Goal: Find specific page/section: Find specific page/section

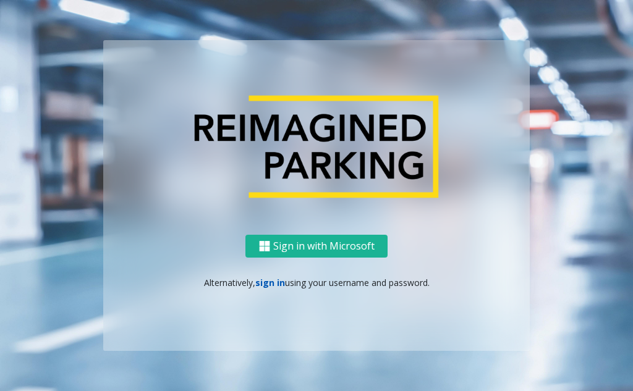
click at [267, 284] on link "sign in" at bounding box center [270, 283] width 30 height 12
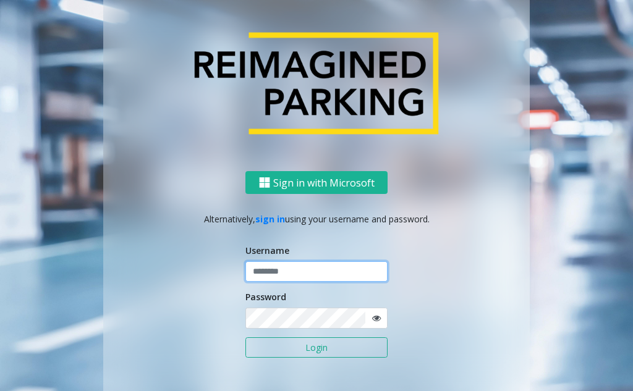
click at [290, 268] on input "text" at bounding box center [316, 271] width 142 height 21
type input "*******"
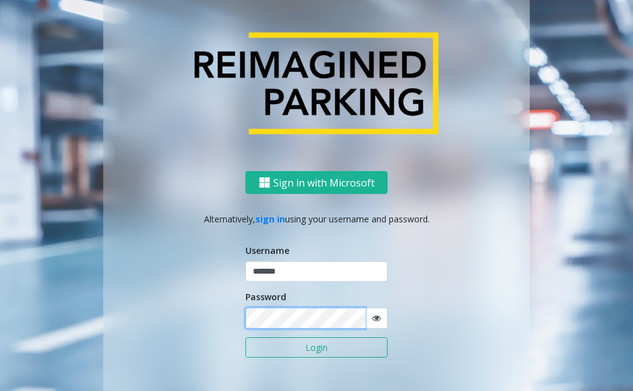
click at [245, 337] on button "Login" at bounding box center [316, 347] width 142 height 21
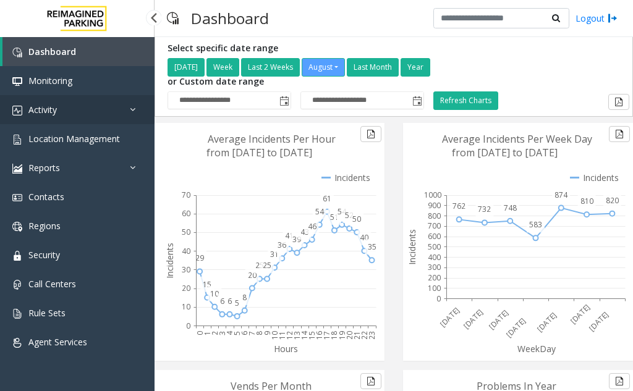
click at [80, 110] on link "Activity" at bounding box center [77, 109] width 154 height 29
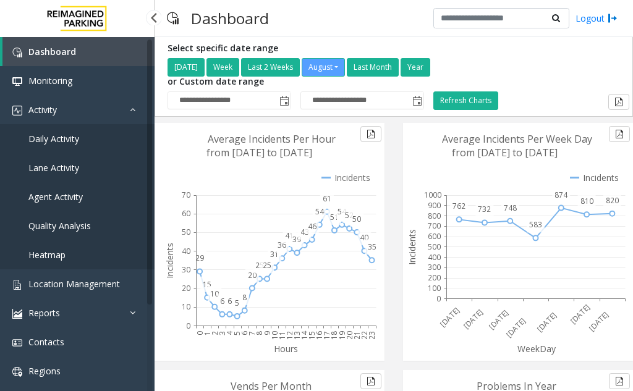
click at [58, 136] on span "Daily Activity" at bounding box center [53, 139] width 51 height 12
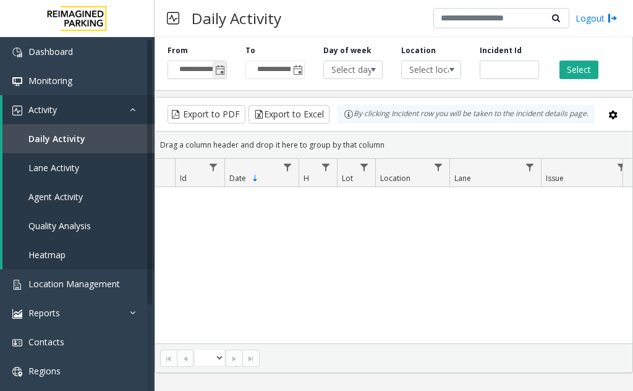
click at [221, 75] on span "Toggle popup" at bounding box center [220, 70] width 10 height 10
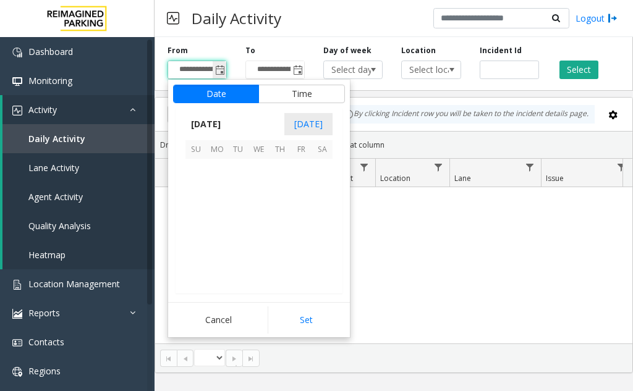
scroll to position [221552, 0]
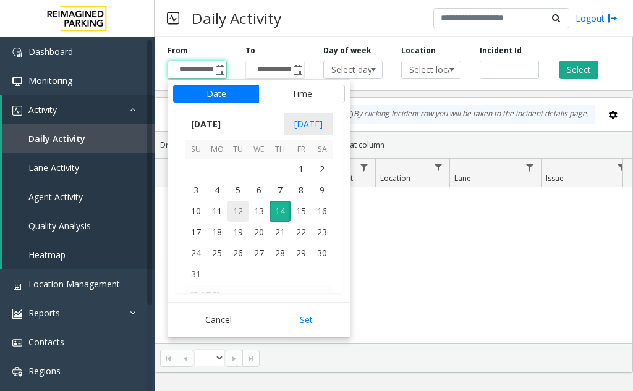
click at [232, 211] on span "12" at bounding box center [237, 211] width 21 height 21
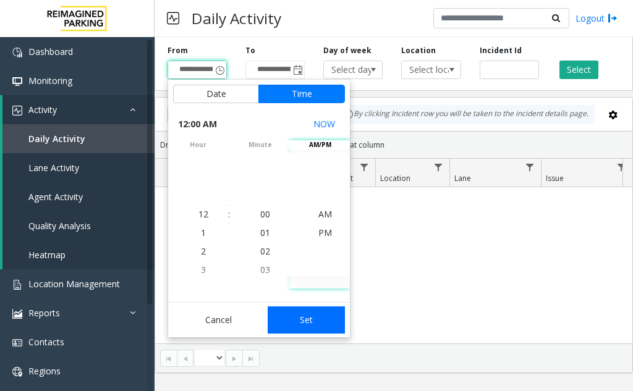
click at [305, 308] on button "Set" at bounding box center [306, 319] width 78 height 27
type input "**********"
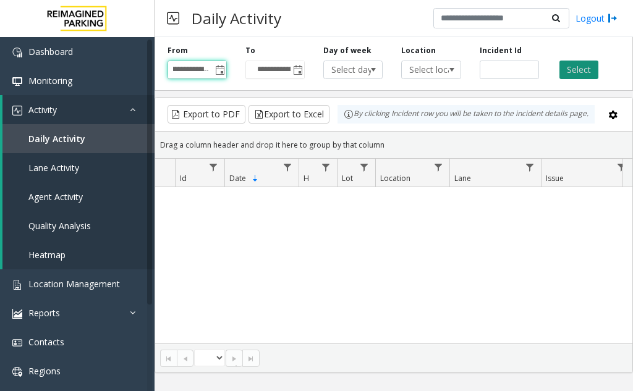
click at [578, 67] on button "Select" at bounding box center [578, 70] width 39 height 19
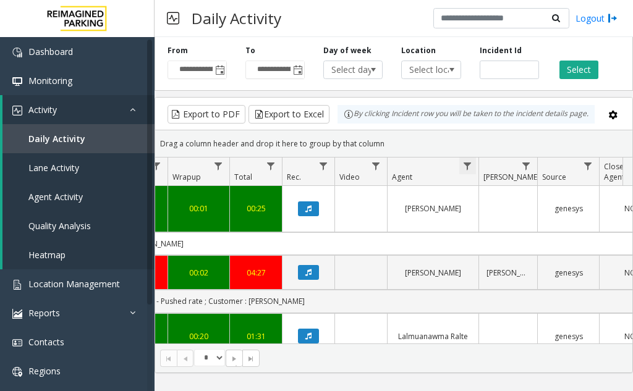
click at [465, 163] on span "Data table" at bounding box center [467, 166] width 10 height 10
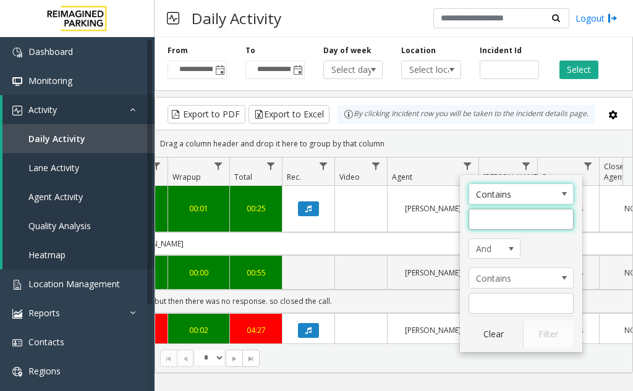
click at [495, 222] on input "Agent Filter" at bounding box center [520, 219] width 105 height 21
type input "****"
click button "Filter" at bounding box center [548, 334] width 51 height 27
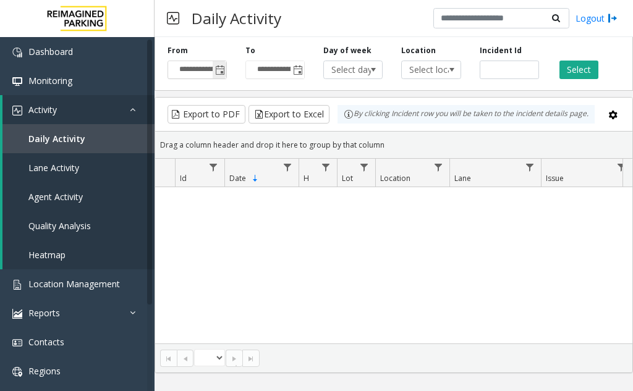
click at [217, 71] on span "Toggle popup" at bounding box center [220, 70] width 10 height 10
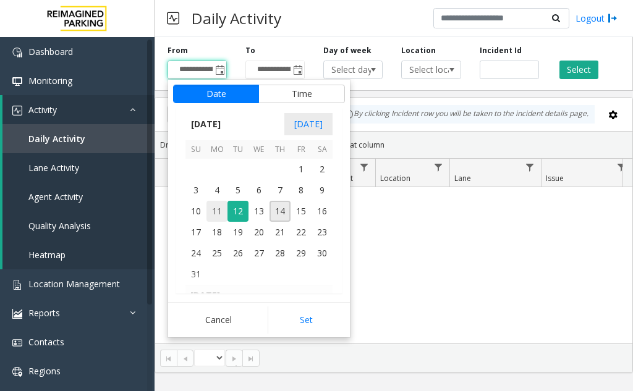
click at [216, 209] on span "11" at bounding box center [216, 211] width 21 height 21
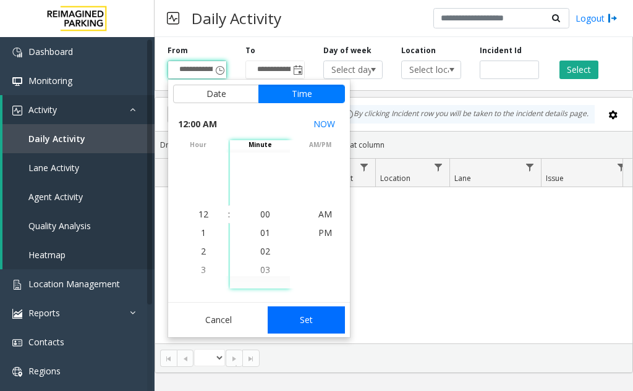
click at [306, 315] on button "Set" at bounding box center [306, 319] width 78 height 27
type input "**********"
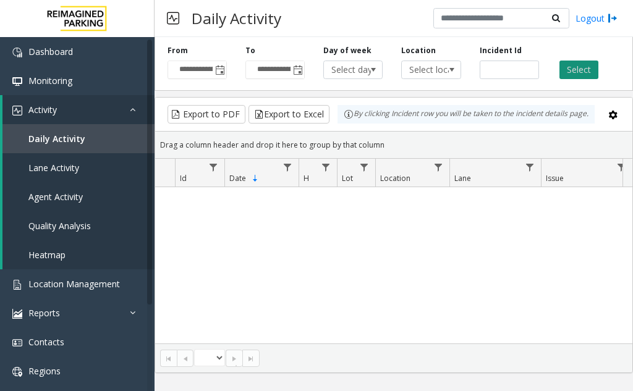
click at [579, 68] on button "Select" at bounding box center [578, 70] width 39 height 19
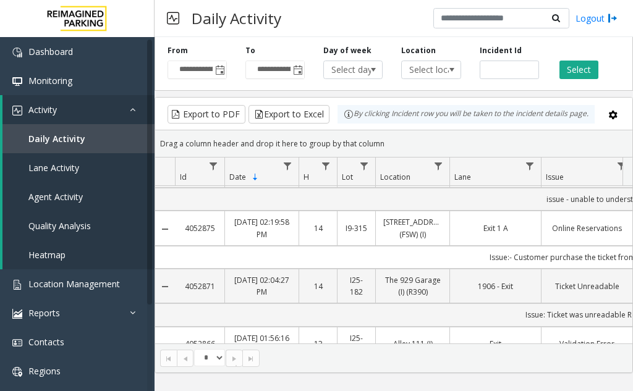
drag, startPoint x: 332, startPoint y: 334, endPoint x: 347, endPoint y: 340, distance: 16.1
click at [353, 340] on div "4053022 Aug 11, 2025 05:13:54 PM 17 R30-259 Cherry Hill (R390) 16th Doctor's Ex…" at bounding box center [393, 265] width 477 height 158
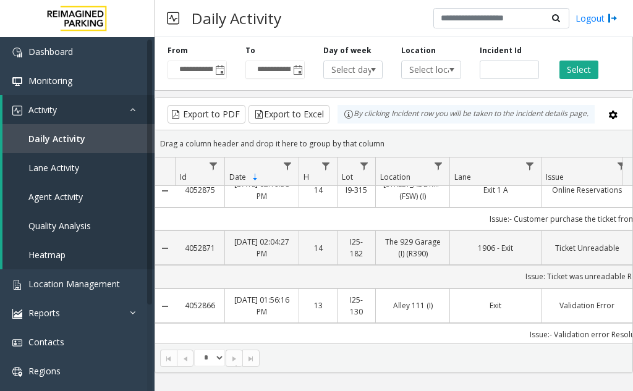
click at [272, 294] on link "Aug 11, 2025 01:56:16 PM" at bounding box center [261, 305] width 59 height 23
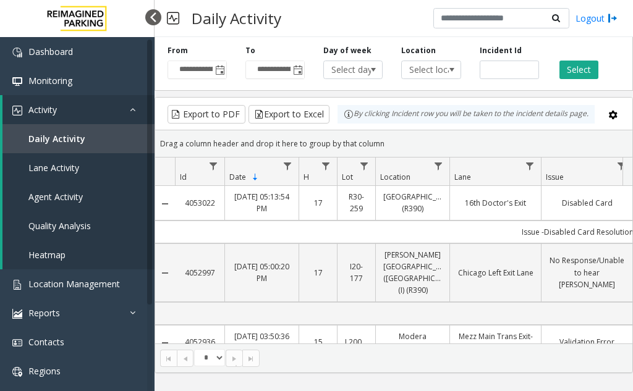
click at [154, 15] on div at bounding box center [153, 17] width 16 height 16
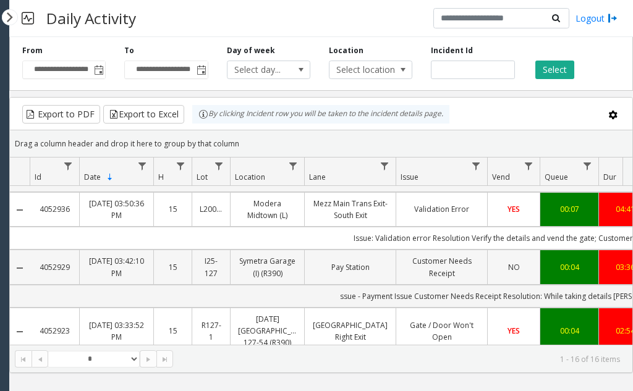
click at [277, 259] on link "Symetra Garage (I) (R390)" at bounding box center [267, 266] width 59 height 23
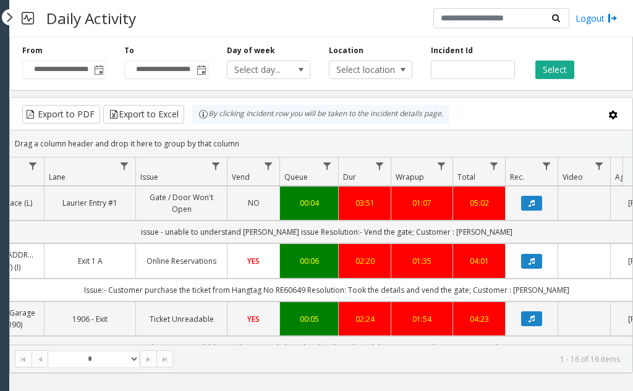
scroll to position [688, 260]
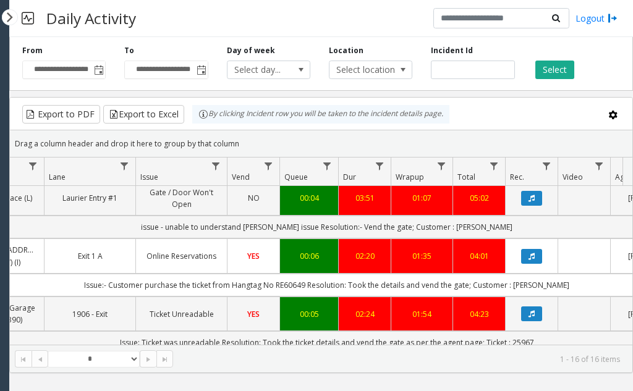
click at [186, 250] on link "Online Reservations" at bounding box center [181, 256] width 76 height 12
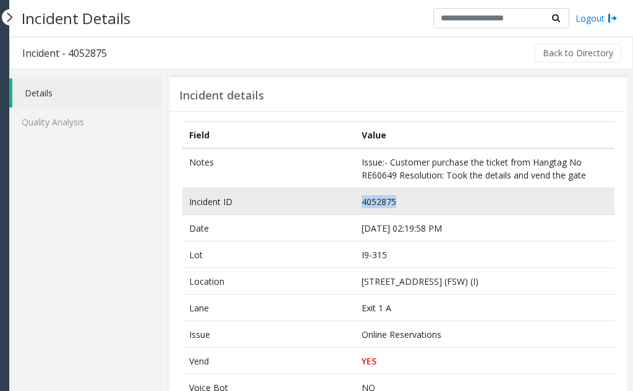
drag, startPoint x: 392, startPoint y: 203, endPoint x: 283, endPoint y: 198, distance: 108.8
click at [283, 198] on tr "Incident ID 4052875" at bounding box center [398, 201] width 432 height 27
copy tr "4052875"
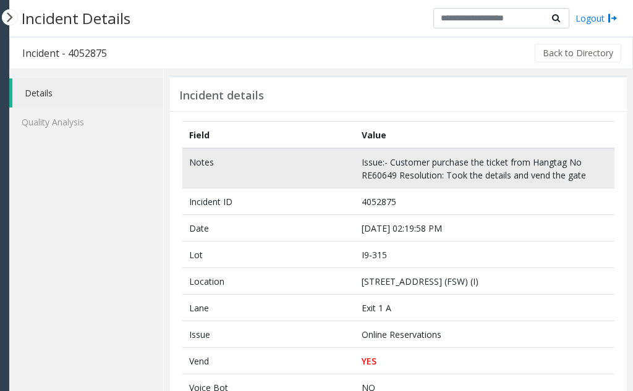
click at [416, 166] on td "Issue:- Customer purchase the ticket from Hangtag No RE60649 Resolution: Took t…" at bounding box center [484, 168] width 259 height 40
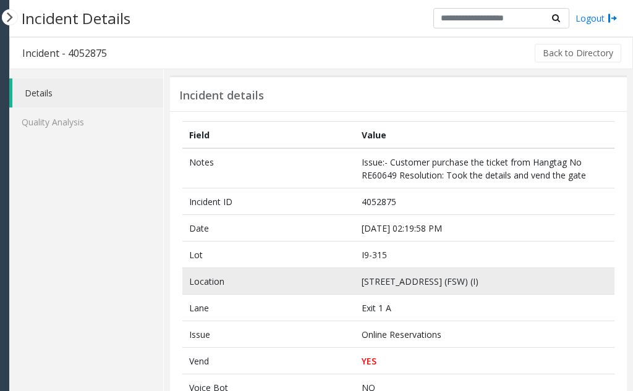
drag, startPoint x: 489, startPoint y: 280, endPoint x: 334, endPoint y: 280, distance: 155.0
click at [334, 280] on tr "Location 315 Front Street West (FSW) (I)" at bounding box center [398, 281] width 432 height 27
copy tr "[STREET_ADDRESS] (FSW) (I)"
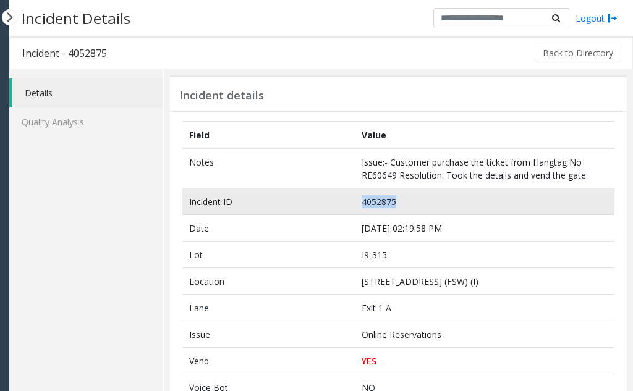
drag, startPoint x: 405, startPoint y: 202, endPoint x: 334, endPoint y: 207, distance: 71.8
click at [334, 207] on tr "Incident ID 4052875" at bounding box center [398, 201] width 432 height 27
copy tr "4052875"
click at [459, 191] on td "4052875" at bounding box center [484, 201] width 259 height 27
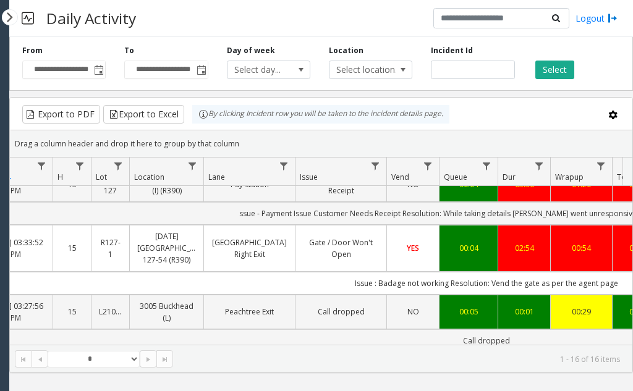
scroll to position [193, 101]
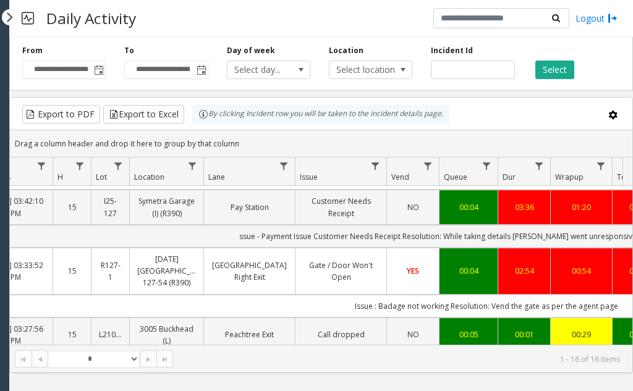
click at [170, 253] on link "[DATE] [GEOGRAPHIC_DATA] 127-54 (R390)" at bounding box center [166, 271] width 59 height 36
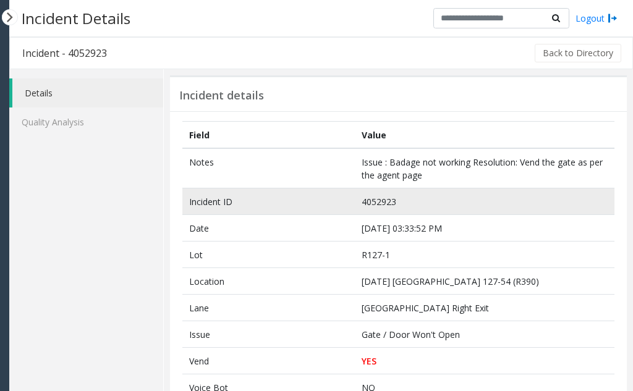
click at [380, 198] on td "4052923" at bounding box center [484, 201] width 259 height 27
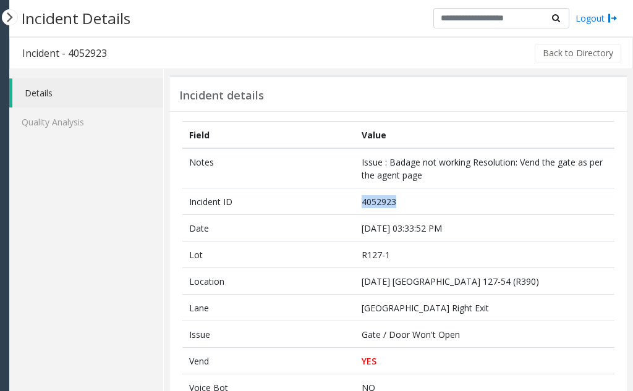
copy td "4052923"
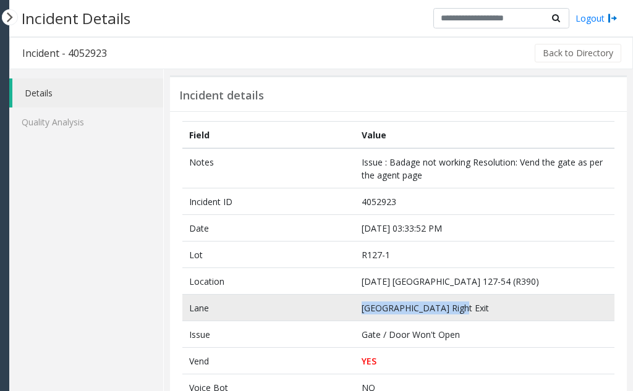
drag, startPoint x: 452, startPoint y: 305, endPoint x: 354, endPoint y: 311, distance: 97.8
click at [355, 311] on td "34th Street Right Exit" at bounding box center [484, 308] width 259 height 27
copy td "34th Street Right Exit"
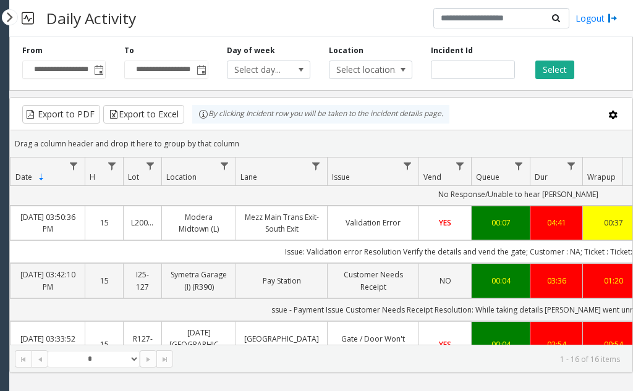
scroll to position [156, 69]
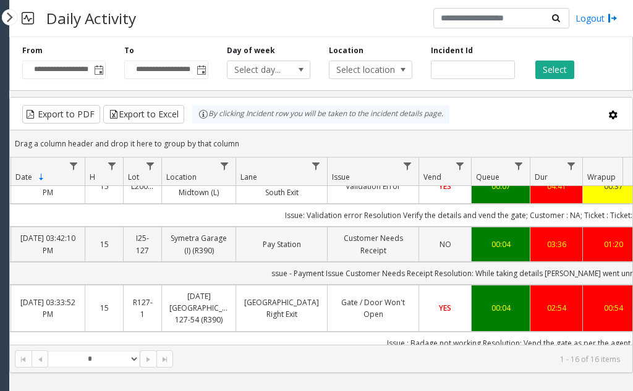
click at [366, 232] on link "Customer Needs Receipt" at bounding box center [373, 243] width 76 height 23
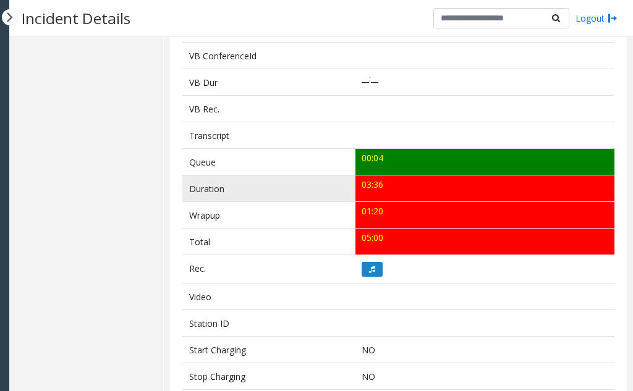
scroll to position [349, 0]
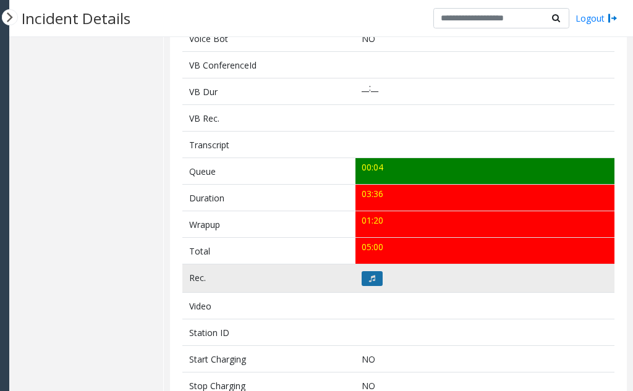
click at [369, 275] on icon at bounding box center [372, 278] width 6 height 7
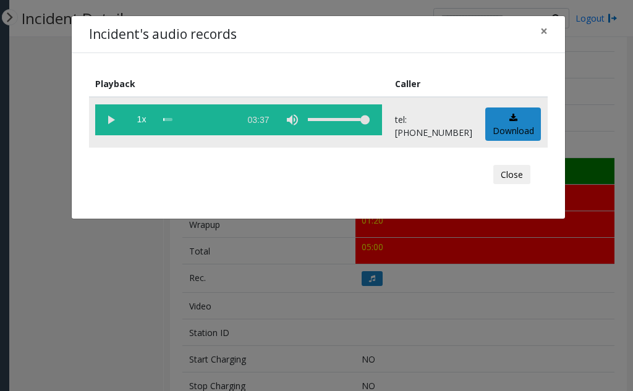
click at [116, 119] on vg-play-pause at bounding box center [110, 119] width 31 height 31
click at [509, 171] on button "Close" at bounding box center [511, 175] width 37 height 20
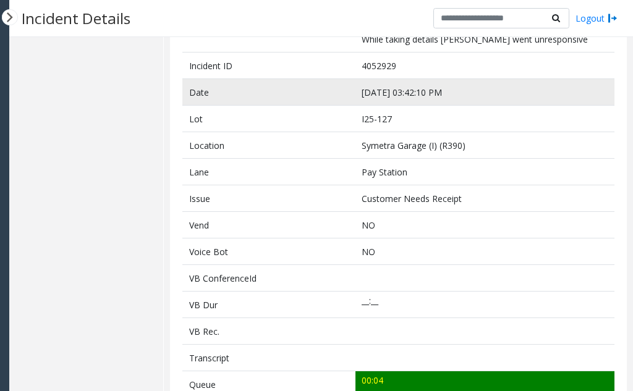
scroll to position [133, 0]
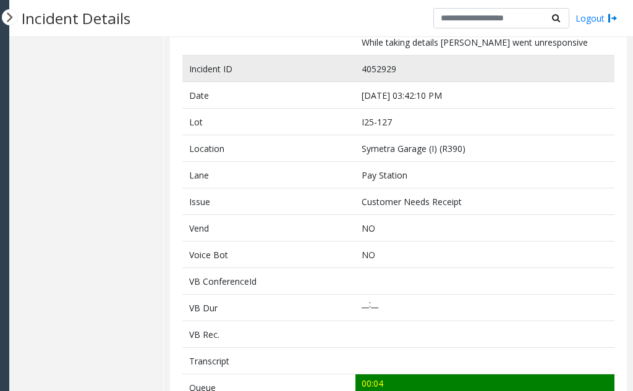
click at [376, 69] on td "4052929" at bounding box center [484, 69] width 259 height 27
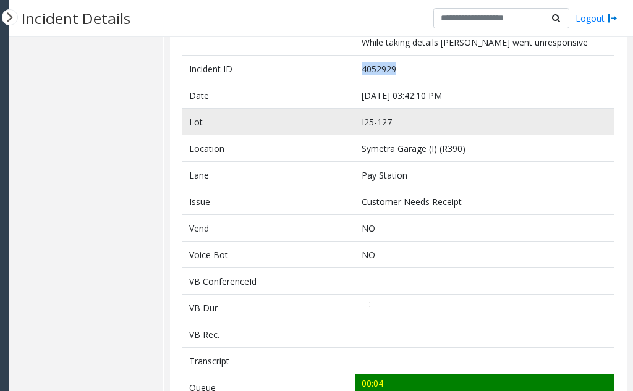
copy td "4052929"
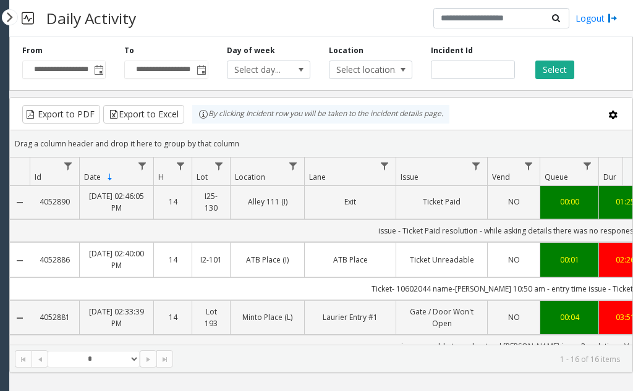
scroll to position [573, 0]
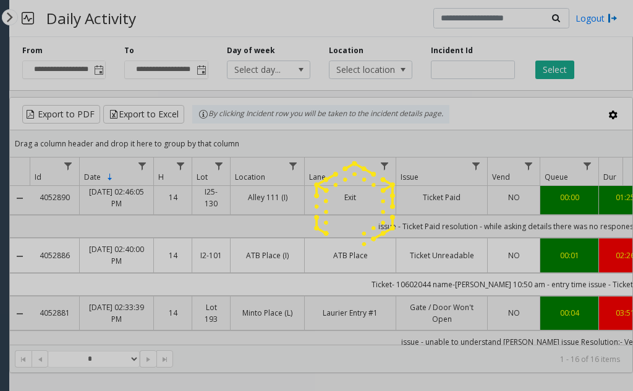
click at [355, 341] on div at bounding box center [316, 195] width 633 height 391
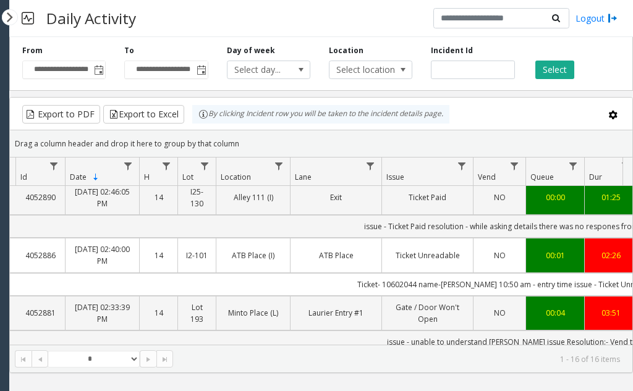
scroll to position [0, 0]
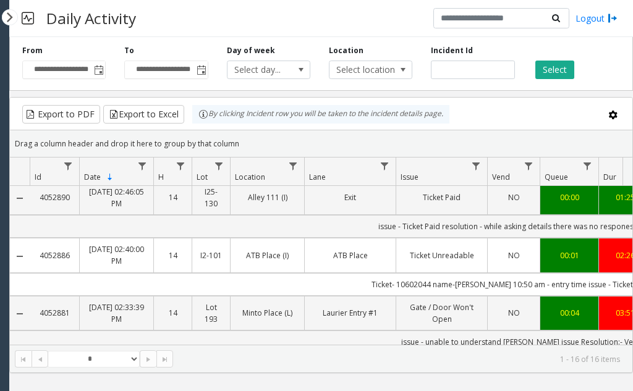
click at [116, 243] on link "Aug 11, 2025 02:40:00 PM" at bounding box center [116, 254] width 59 height 23
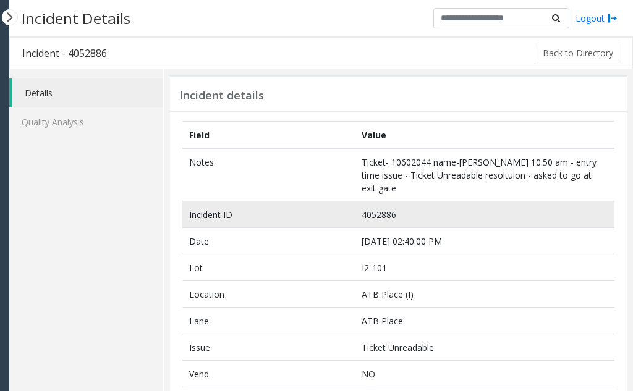
click at [371, 203] on td "4052886" at bounding box center [484, 214] width 259 height 27
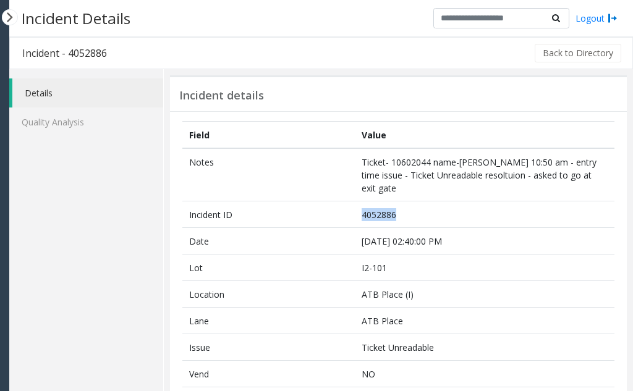
copy td "4052886"
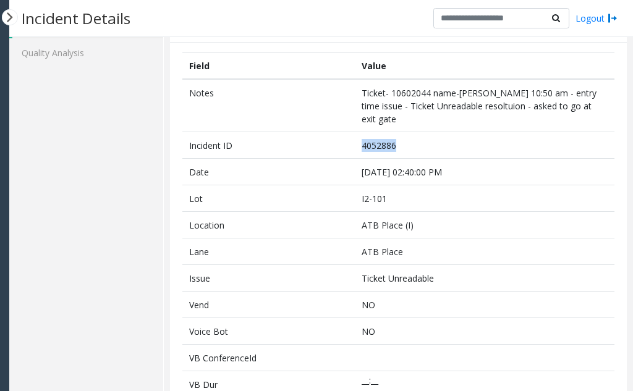
scroll to position [59, 0]
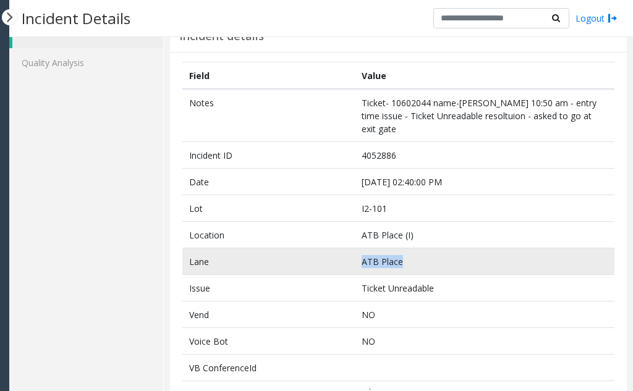
drag, startPoint x: 414, startPoint y: 253, endPoint x: 320, endPoint y: 255, distance: 93.9
click at [320, 255] on tr "Lane ATB Place" at bounding box center [398, 261] width 432 height 27
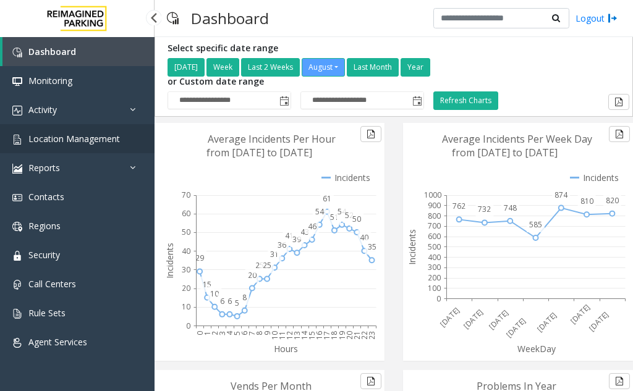
click at [82, 140] on span "Location Management" at bounding box center [73, 139] width 91 height 12
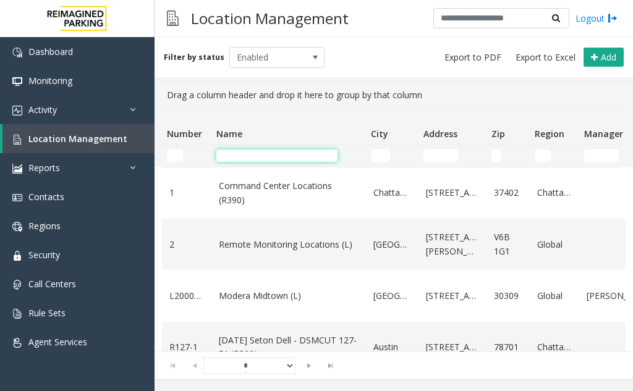
click at [266, 159] on input "Name Filter" at bounding box center [276, 155] width 121 height 12
paste input "**********"
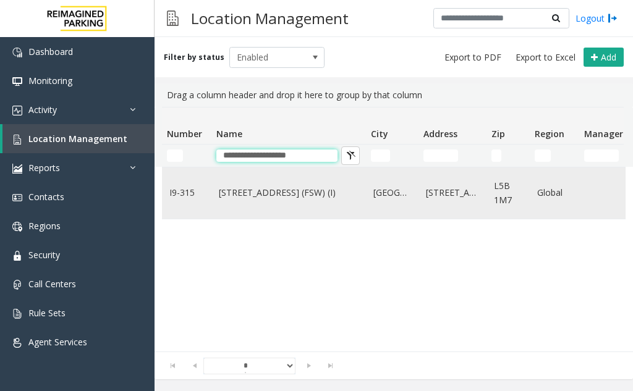
type input "**********"
click at [239, 198] on link "[STREET_ADDRESS] (FSW) (I)" at bounding box center [289, 193] width 140 height 14
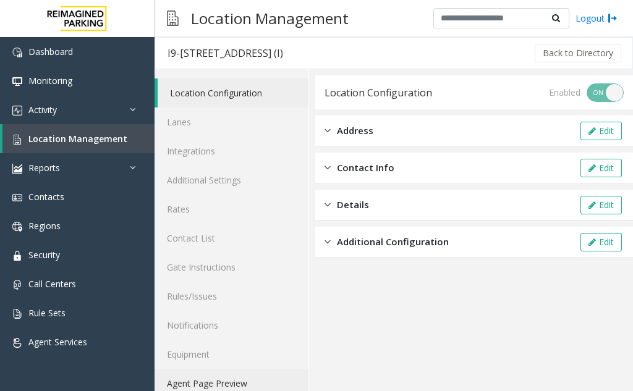
click at [230, 381] on link "Agent Page Preview" at bounding box center [231, 383] width 154 height 29
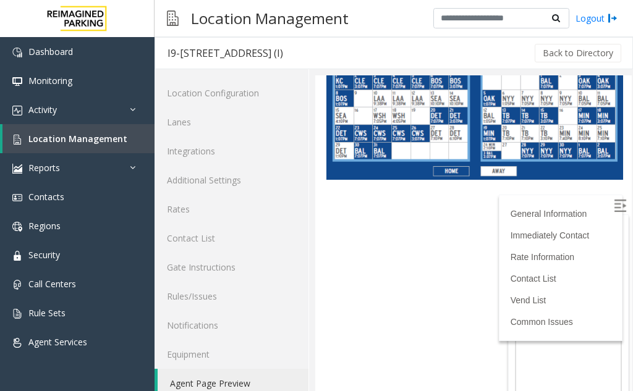
scroll to position [16, 0]
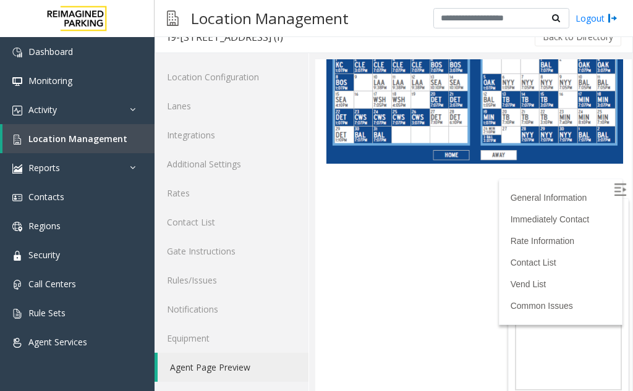
click at [226, 366] on link "Agent Page Preview" at bounding box center [233, 367] width 151 height 29
click at [206, 363] on link "Agent Page Preview" at bounding box center [233, 367] width 151 height 29
click at [203, 368] on link "Agent Page Preview" at bounding box center [233, 367] width 151 height 29
click at [190, 368] on link "Agent Page Preview" at bounding box center [233, 367] width 151 height 29
click at [194, 132] on link "Integrations" at bounding box center [231, 134] width 154 height 29
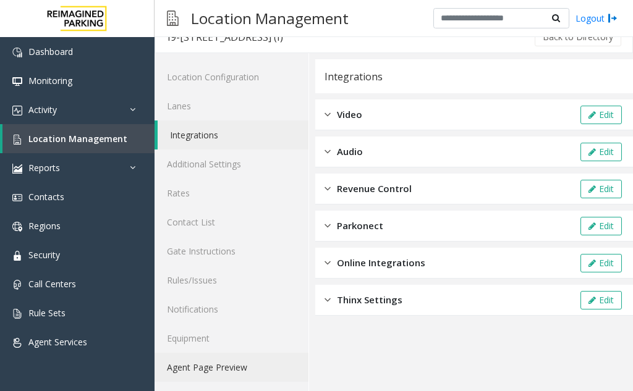
click at [195, 368] on link "Agent Page Preview" at bounding box center [231, 367] width 154 height 29
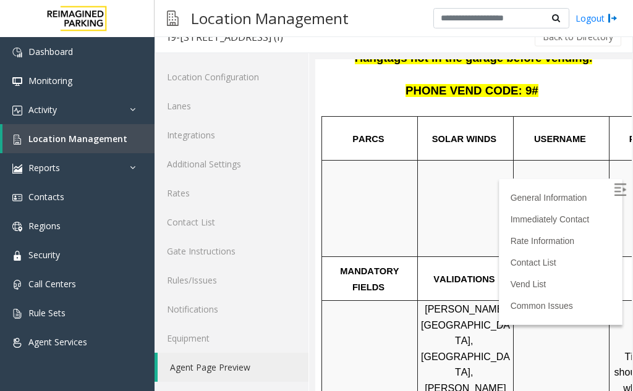
scroll to position [195, 0]
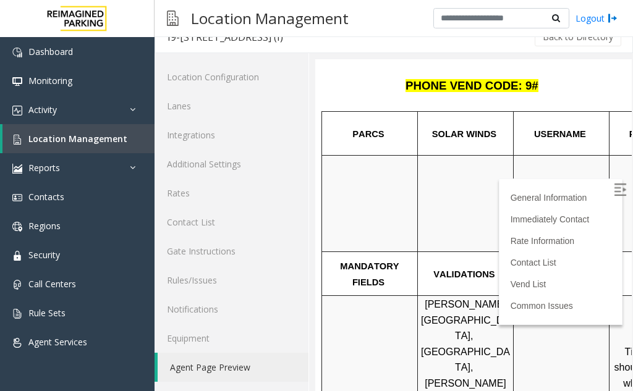
click at [613, 190] on img at bounding box center [619, 189] width 12 height 12
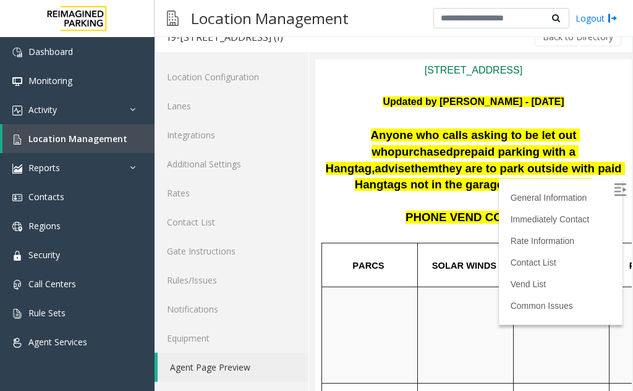
scroll to position [0, 0]
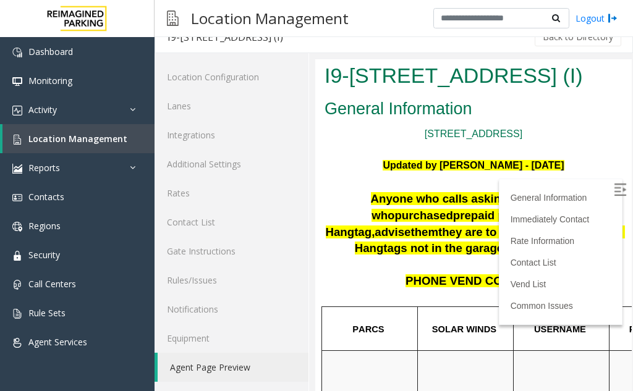
drag, startPoint x: 620, startPoint y: 108, endPoint x: 937, endPoint y: 139, distance: 319.0
drag, startPoint x: 488, startPoint y: 279, endPoint x: 329, endPoint y: 228, distance: 166.6
click at [329, 228] on p "Anyone who calls asking to be let out who purchased prepaid parking with a Hang…" at bounding box center [473, 232] width 298 height 82
click at [400, 252] on p "Anyone who calls asking to be let out who purchased prepaid parking with a Hang…" at bounding box center [473, 232] width 298 height 82
drag, startPoint x: 339, startPoint y: 227, endPoint x: 579, endPoint y: 277, distance: 246.0
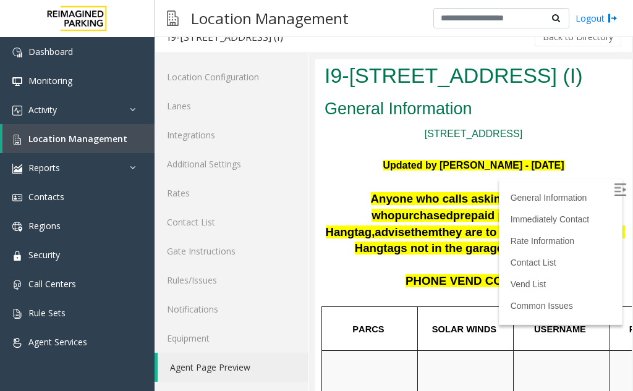
click at [579, 273] on p "Anyone who calls asking to be let out who purchased prepaid parking with a Hang…" at bounding box center [473, 232] width 298 height 82
copy span "Anyone who calls asking to be let out who purchased prepaid parking with a Hang…"
click at [520, 91] on h1 "I9-[STREET_ADDRESS] (I)" at bounding box center [473, 76] width 298 height 30
click at [79, 140] on span "Location Management" at bounding box center [77, 139] width 99 height 12
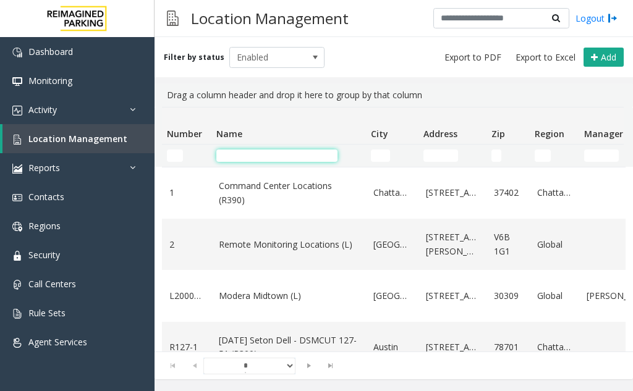
click at [237, 154] on input "Name Filter" at bounding box center [276, 155] width 121 height 12
paste input "**********"
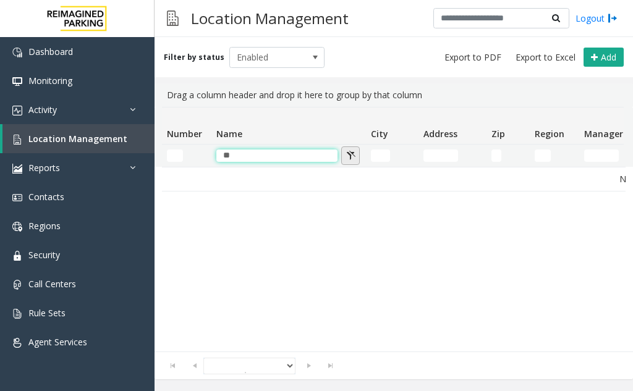
type input "**"
click at [342, 161] on button "Name Filter" at bounding box center [350, 155] width 19 height 19
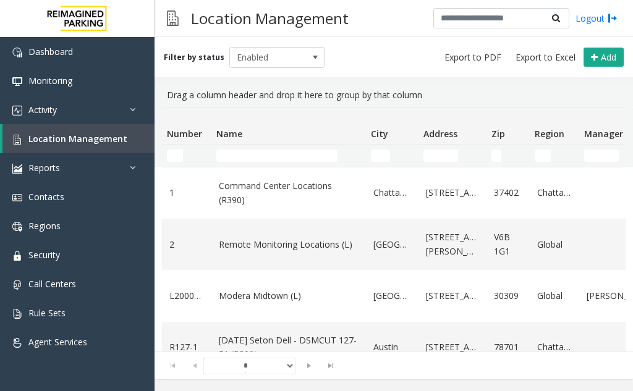
click at [274, 149] on td "Name Filter" at bounding box center [288, 156] width 154 height 22
click at [278, 158] on input "Name Filter" at bounding box center [276, 155] width 121 height 12
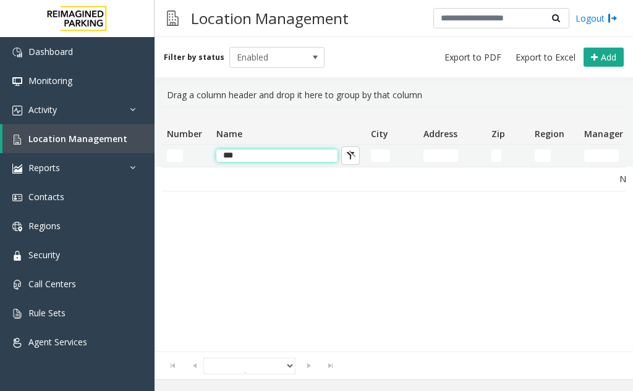
type input "****"
drag, startPoint x: 269, startPoint y: 161, endPoint x: 175, endPoint y: 147, distance: 95.6
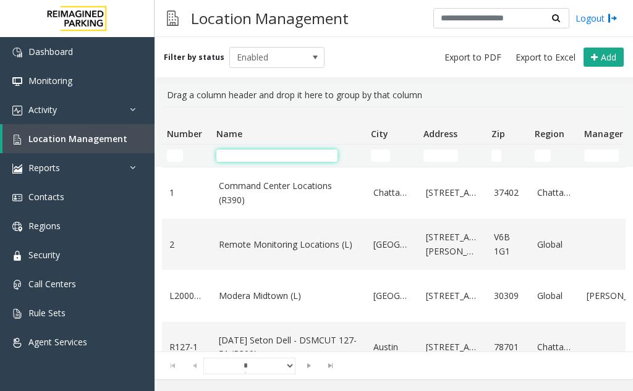
click at [253, 161] on input "Name Filter" at bounding box center [276, 155] width 121 height 12
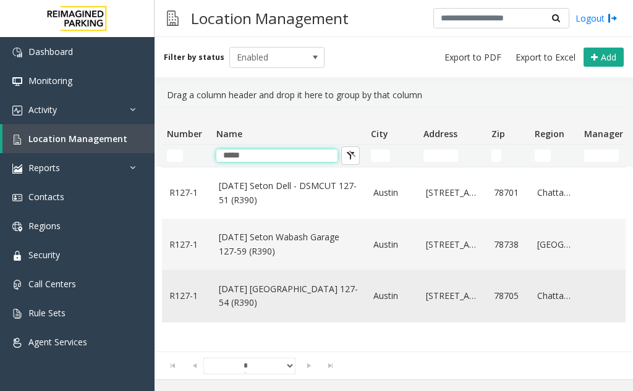
type input "*****"
click at [309, 292] on link "[DATE] [GEOGRAPHIC_DATA] 127-54 (R390)" at bounding box center [289, 296] width 140 height 28
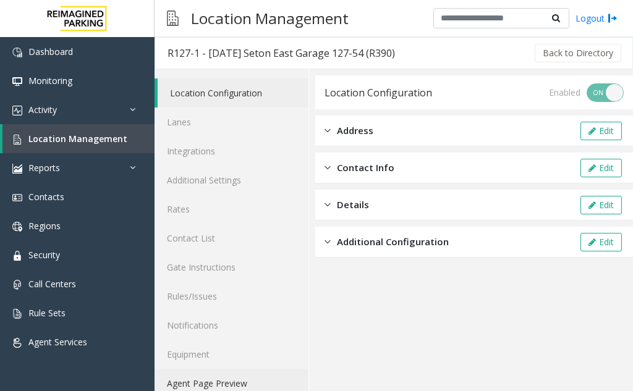
click at [211, 379] on link "Agent Page Preview" at bounding box center [231, 383] width 154 height 29
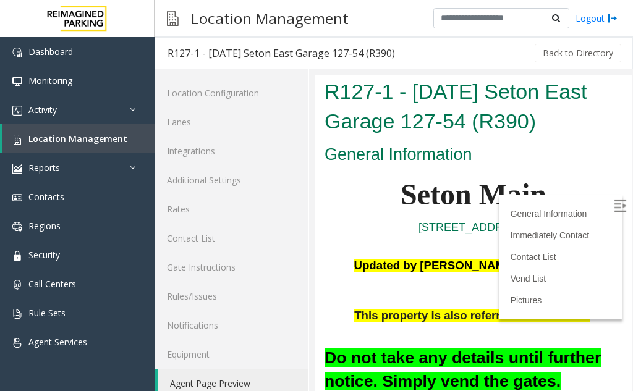
scroll to position [16, 0]
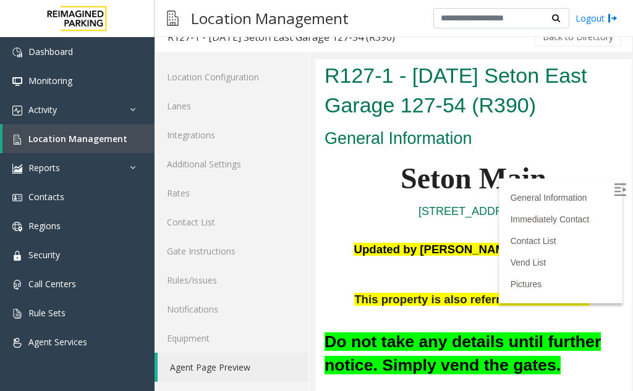
drag, startPoint x: 318, startPoint y: 213, endPoint x: 366, endPoint y: 66, distance: 154.7
click at [72, 137] on span "Location Management" at bounding box center [77, 139] width 99 height 12
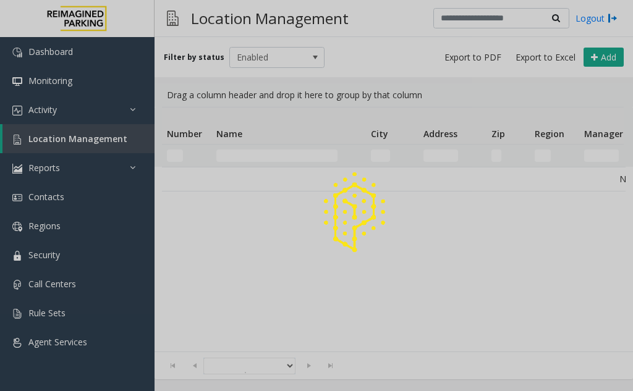
click at [257, 155] on div at bounding box center [316, 195] width 633 height 391
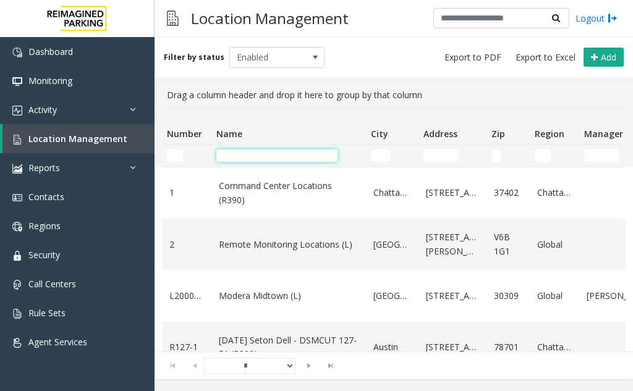
click at [258, 158] on input "Name Filter" at bounding box center [276, 155] width 121 height 12
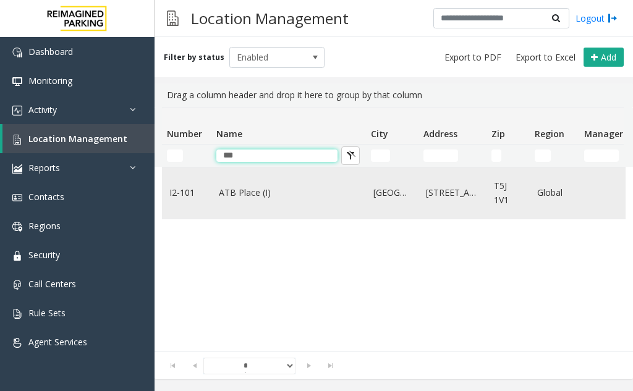
type input "***"
click at [242, 190] on link "ATB Place (I)" at bounding box center [289, 193] width 140 height 14
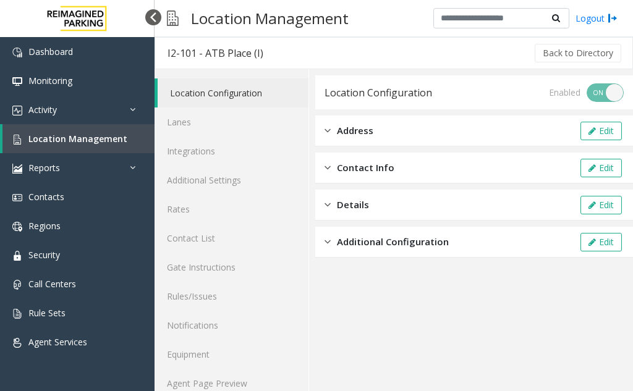
click at [150, 19] on div at bounding box center [153, 17] width 16 height 16
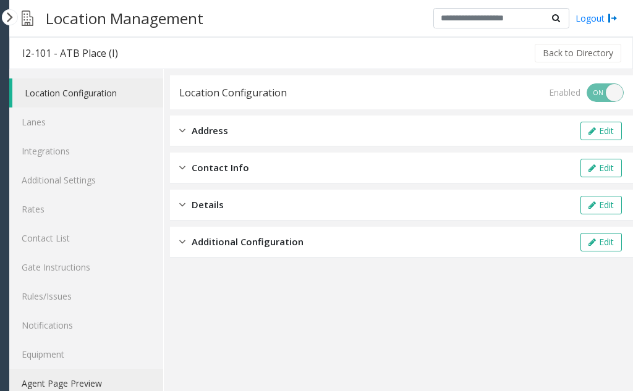
click at [62, 383] on link "Agent Page Preview" at bounding box center [86, 383] width 154 height 29
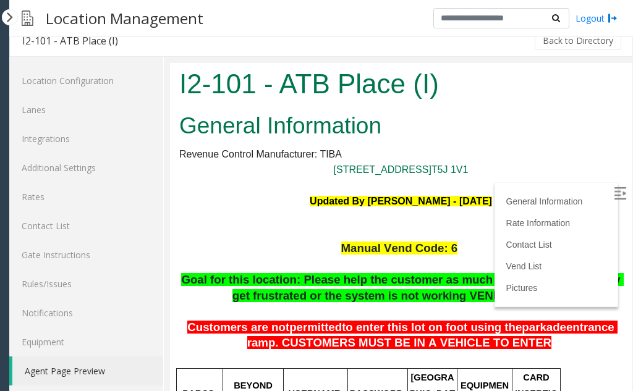
scroll to position [16, 0]
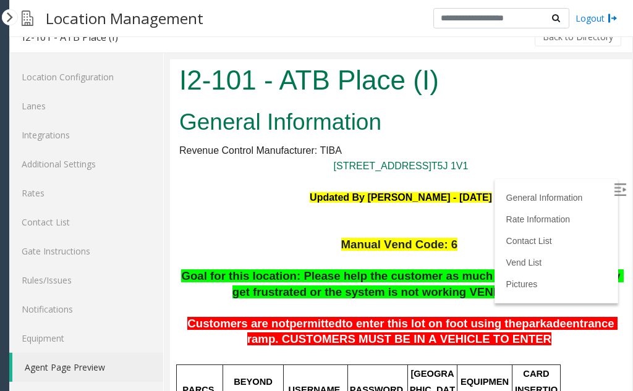
click at [254, 248] on p "Manual Vend Code: 6" at bounding box center [400, 245] width 443 height 16
click at [613, 193] on img at bounding box center [619, 189] width 12 height 12
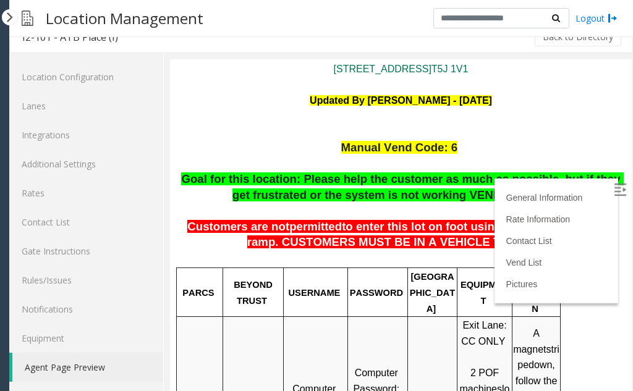
scroll to position [103, 0]
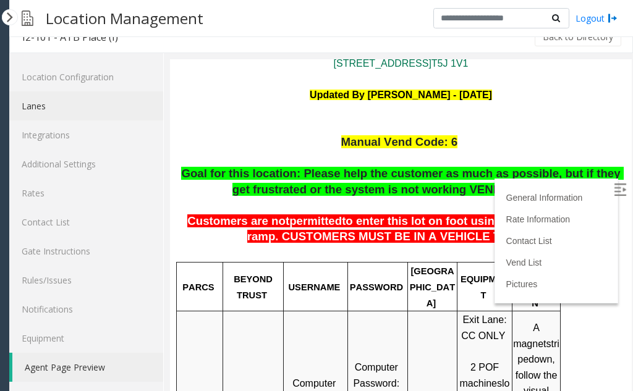
click at [39, 104] on link "Lanes" at bounding box center [86, 105] width 154 height 29
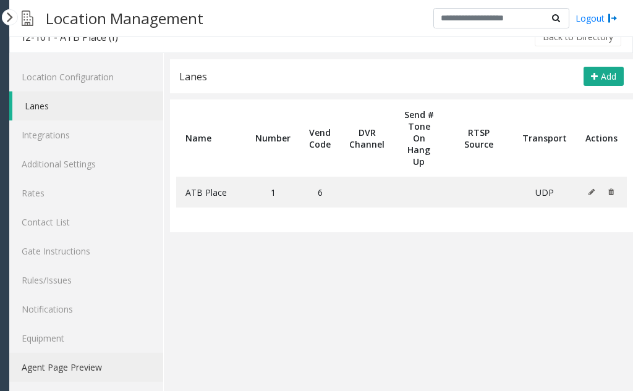
click at [84, 363] on link "Agent Page Preview" at bounding box center [86, 367] width 154 height 29
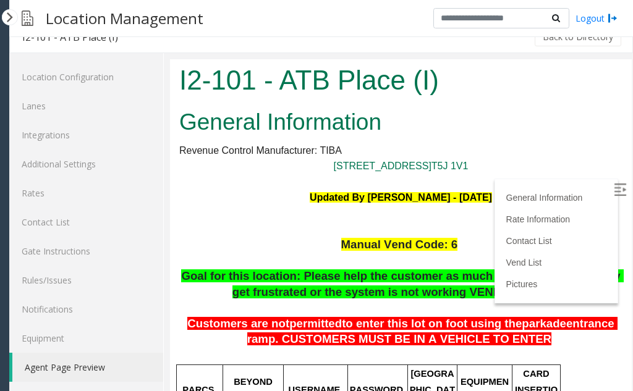
click at [355, 224] on p "Updated By [PERSON_NAME] - [DATE]" at bounding box center [400, 214] width 443 height 48
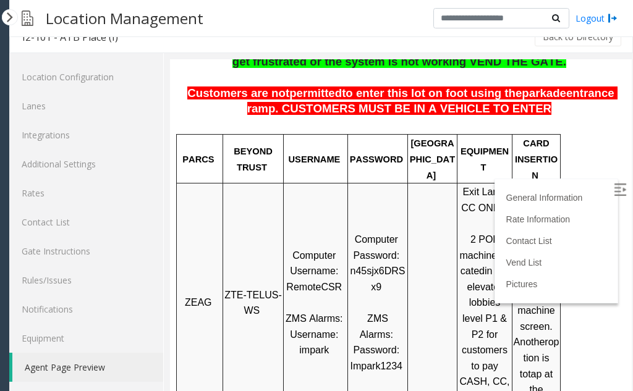
click at [613, 192] on img at bounding box center [619, 189] width 12 height 12
